Goal: Register for event/course

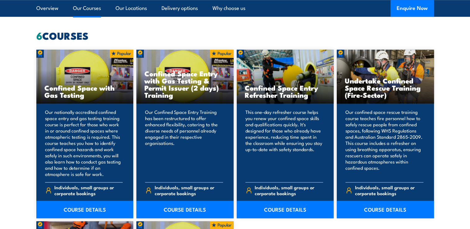
scroll to position [497, 0]
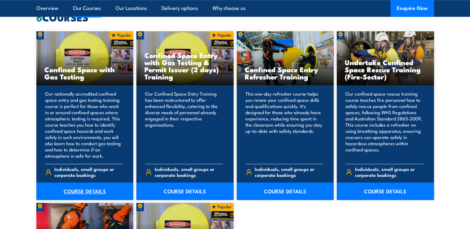
click at [98, 192] on link "COURSE DETAILS" at bounding box center [84, 191] width 97 height 17
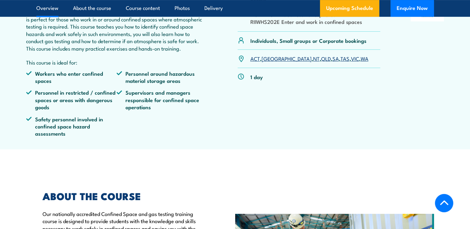
scroll to position [249, 0]
